Goal: Task Accomplishment & Management: Use online tool/utility

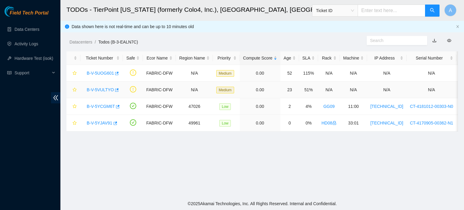
click at [106, 91] on link "B-V-5VULTYO" at bounding box center [100, 89] width 27 height 5
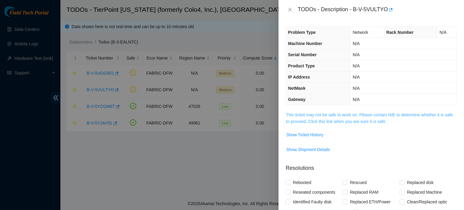
click at [354, 115] on link "This ticket may not be safe to work on. Please contact NIE to determine whether…" at bounding box center [369, 117] width 167 height 11
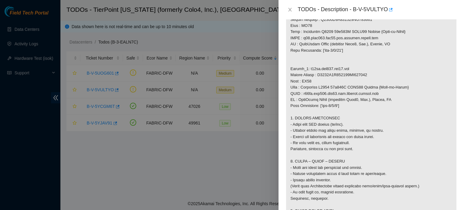
scroll to position [371, 0]
drag, startPoint x: 353, startPoint y: 9, endPoint x: 386, endPoint y: 13, distance: 32.8
click at [386, 13] on div "TODOs - Description - B-V-5VULTYO" at bounding box center [377, 10] width 159 height 10
copy div "B-V-5VULTYO"
drag, startPoint x: 307, startPoint y: 112, endPoint x: 347, endPoint y: 111, distance: 39.6
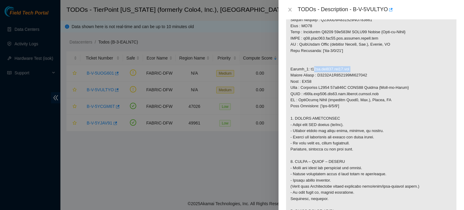
click at [347, 111] on p at bounding box center [371, 51] width 170 height 620
copy p "r01fe.tor106.dfw01.fab"
drag, startPoint x: 328, startPoint y: 149, endPoint x: 338, endPoint y: 150, distance: 10.3
click at [338, 150] on p at bounding box center [371, 51] width 170 height 620
copy p "1/1/6'"
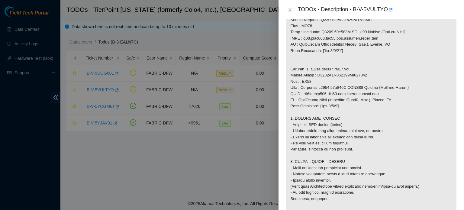
click at [445, 44] on p at bounding box center [371, 51] width 170 height 620
click at [430, 118] on p at bounding box center [371, 51] width 170 height 620
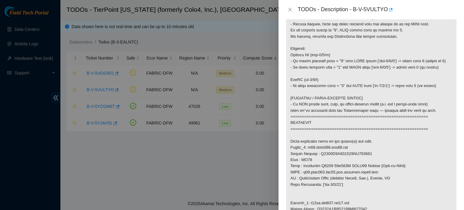
scroll to position [239, 0]
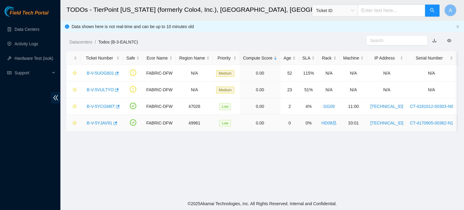
click at [90, 122] on link "B-V-5YJAV91" at bounding box center [100, 123] width 26 height 5
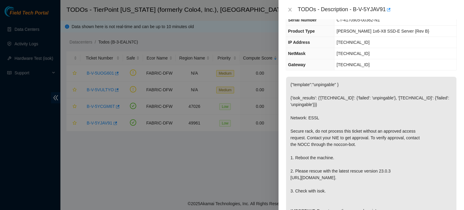
scroll to position [47, 0]
click at [271, 67] on div at bounding box center [232, 105] width 464 height 210
click at [333, 83] on p "{"template":"unpingable" } {'isok_results': {'[TECHNICAL_ID]': {'failed': 'unpi…" at bounding box center [371, 147] width 170 height 142
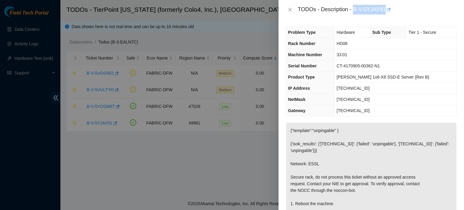
drag, startPoint x: 355, startPoint y: 7, endPoint x: 386, endPoint y: 10, distance: 31.5
click at [386, 10] on div "TODOs - Description - B-V-5YJAV91" at bounding box center [377, 10] width 159 height 10
copy div "B-V-5YJAV91"
click at [192, 142] on div at bounding box center [232, 105] width 464 height 210
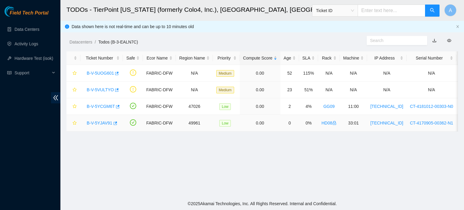
click at [102, 124] on link "B-V-5YJAV91" at bounding box center [100, 123] width 26 height 5
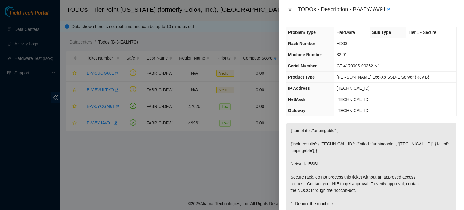
click at [289, 10] on icon "close" at bounding box center [289, 10] width 3 height 4
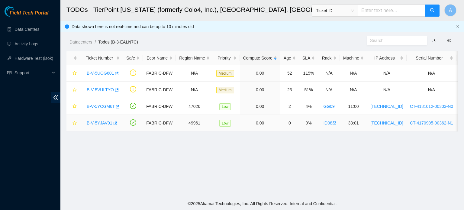
click at [103, 121] on link "B-V-5YJAV91" at bounding box center [100, 123] width 26 height 5
